Goal: Transaction & Acquisition: Obtain resource

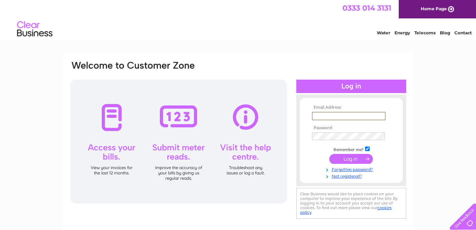
click at [320, 116] on input "text" at bounding box center [349, 116] width 74 height 9
type input "leannewilson@mackaysecuritysystems.co.uk"
click at [329, 154] on input "submit" at bounding box center [351, 159] width 44 height 10
click at [352, 162] on input "submit" at bounding box center [351, 159] width 44 height 10
click at [351, 158] on input "submit" at bounding box center [351, 159] width 44 height 10
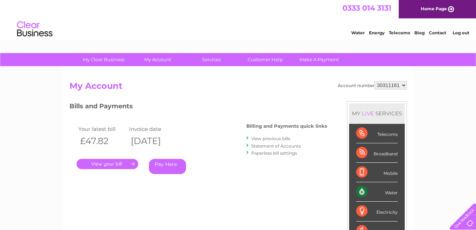
click at [263, 139] on link "View previous bills" at bounding box center [270, 138] width 39 height 5
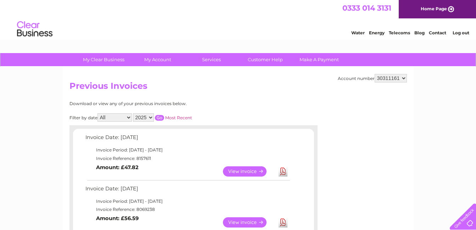
click at [253, 171] on link "View" at bounding box center [249, 172] width 52 height 10
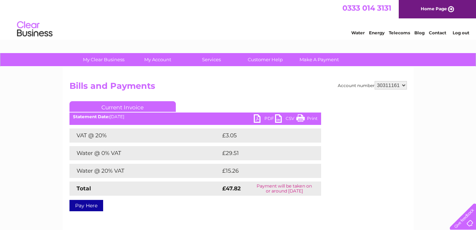
click at [306, 116] on link "Print" at bounding box center [306, 120] width 21 height 10
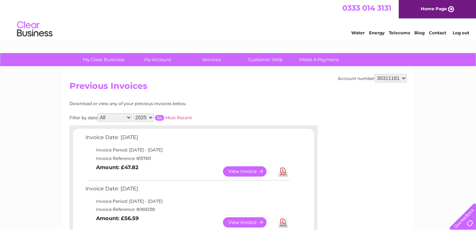
click at [472, 41] on html "0333 014 3131 Home Page Water Energy Telecoms Blog Contact Log out" at bounding box center [238, 20] width 476 height 41
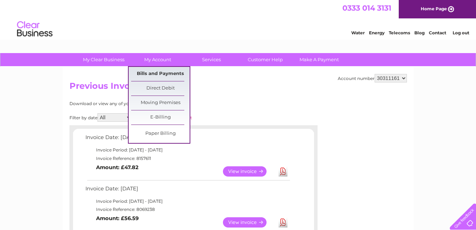
click at [162, 76] on link "Bills and Payments" at bounding box center [160, 74] width 58 height 14
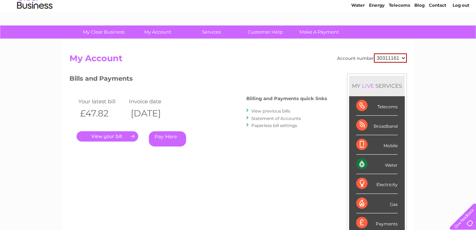
scroll to position [72, 0]
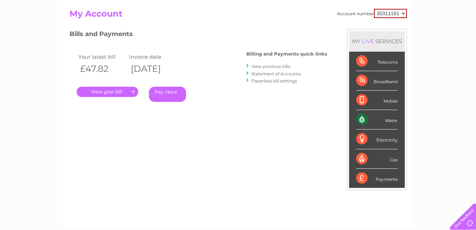
click at [123, 93] on link "." at bounding box center [108, 92] width 62 height 10
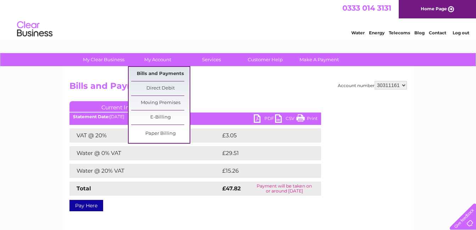
click at [167, 76] on link "Bills and Payments" at bounding box center [160, 74] width 58 height 14
click at [168, 76] on link "Bills and Payments" at bounding box center [160, 74] width 58 height 14
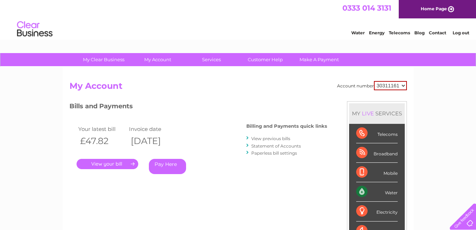
click at [261, 146] on link "Statement of Accounts" at bounding box center [276, 146] width 50 height 5
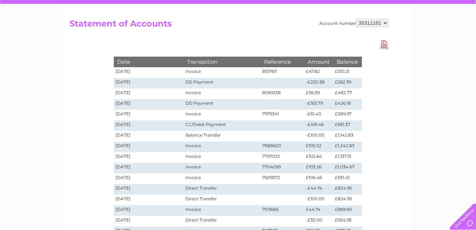
scroll to position [60, 0]
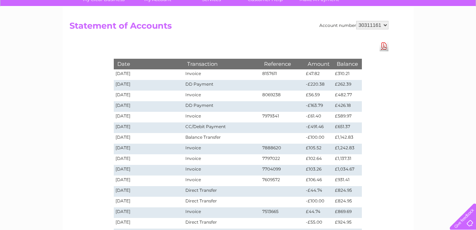
click at [384, 48] on link "Download Pdf" at bounding box center [384, 46] width 9 height 10
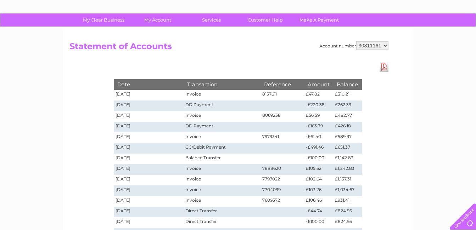
scroll to position [21, 0]
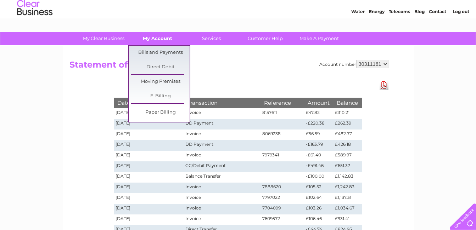
click at [162, 41] on link "My Account" at bounding box center [157, 38] width 58 height 13
click at [162, 51] on link "Bills and Payments" at bounding box center [160, 53] width 58 height 14
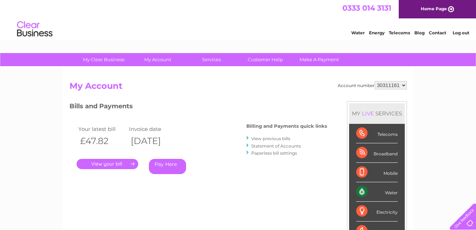
click at [114, 165] on link "." at bounding box center [108, 164] width 62 height 10
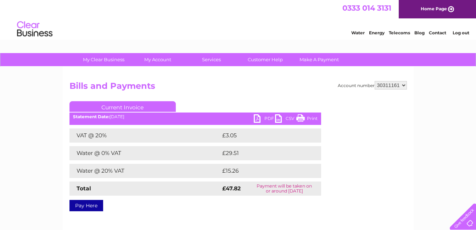
click at [305, 117] on link "Print" at bounding box center [306, 120] width 21 height 10
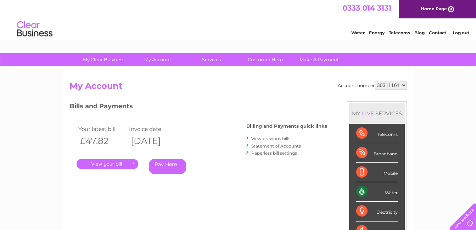
click at [263, 139] on link "View previous bills" at bounding box center [270, 138] width 39 height 5
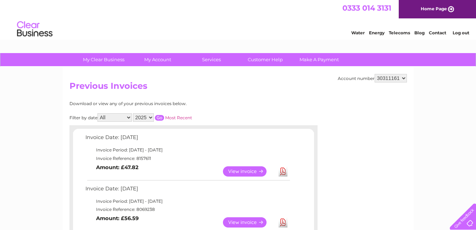
click at [245, 223] on link "View" at bounding box center [249, 223] width 52 height 10
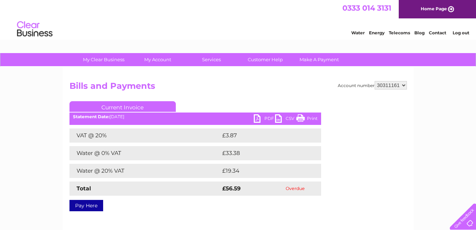
click at [262, 120] on link "PDF" at bounding box center [264, 120] width 21 height 10
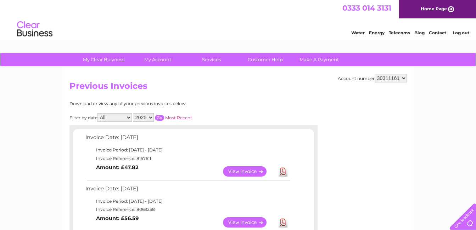
click at [282, 173] on link "Download" at bounding box center [283, 172] width 9 height 10
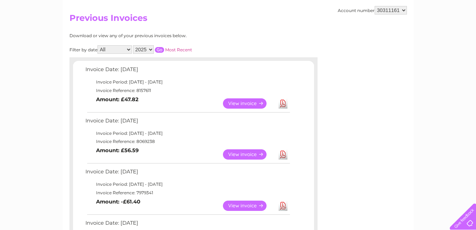
scroll to position [97, 0]
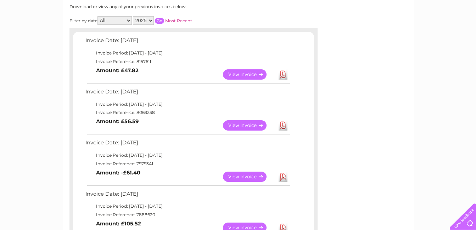
click at [282, 174] on link "Download" at bounding box center [283, 177] width 9 height 10
click at [282, 226] on link "Download" at bounding box center [283, 228] width 9 height 10
